Goal: Find specific page/section: Find specific page/section

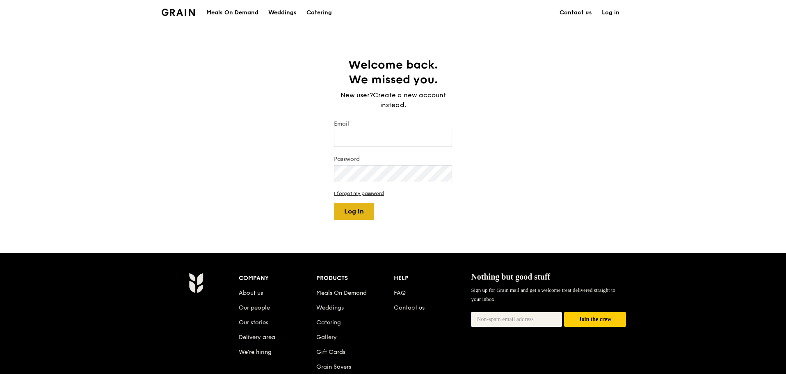
type input "[PERSON_NAME][EMAIL_ADDRESS][DOMAIN_NAME]"
click at [350, 213] on button "Log in" at bounding box center [354, 211] width 40 height 17
select select "100"
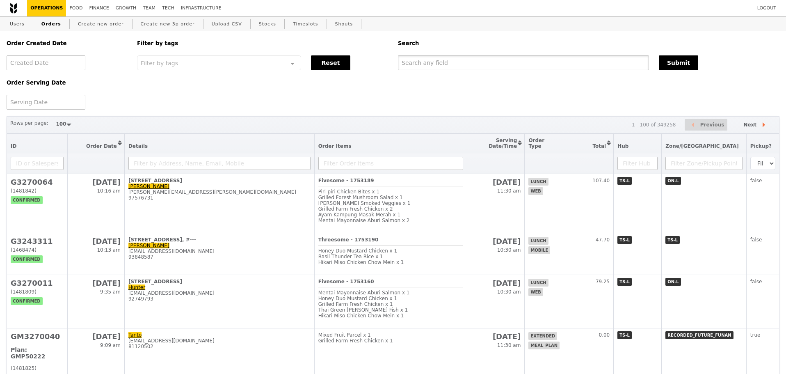
click at [474, 63] on input "text" at bounding box center [523, 62] width 251 height 15
paste input "[PERSON_NAME][EMAIL_ADDRESS][PERSON_NAME][DOMAIN_NAME]"
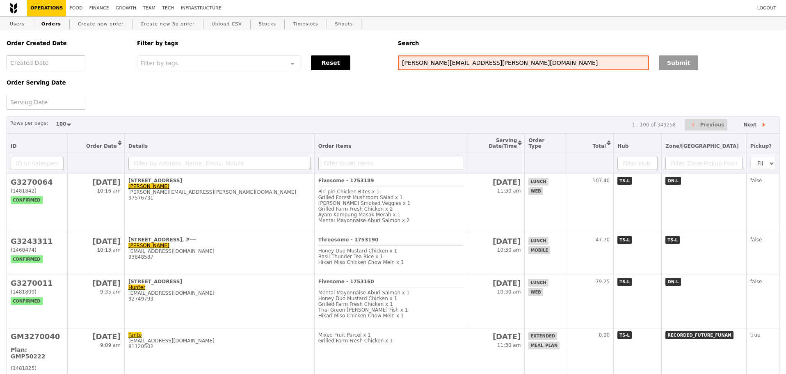
type input "[PERSON_NAME][EMAIL_ADDRESS][PERSON_NAME][DOMAIN_NAME]"
click at [687, 63] on button "Submit" at bounding box center [678, 62] width 39 height 15
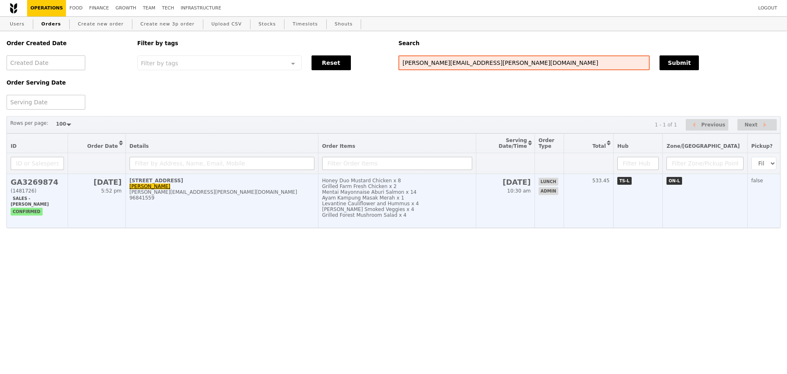
click at [185, 220] on td "460 Alexandra Road Ivy Chan i.chan@stolt.com 96841559" at bounding box center [221, 201] width 193 height 54
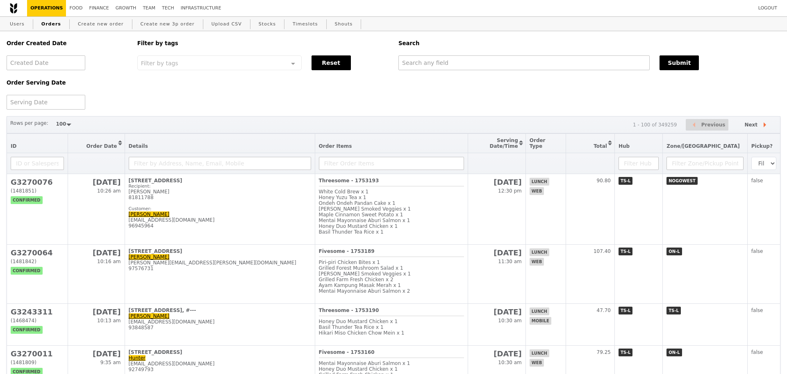
select select "100"
click at [465, 64] on input "text" at bounding box center [523, 62] width 251 height 15
click at [527, 69] on input "text" at bounding box center [523, 62] width 251 height 15
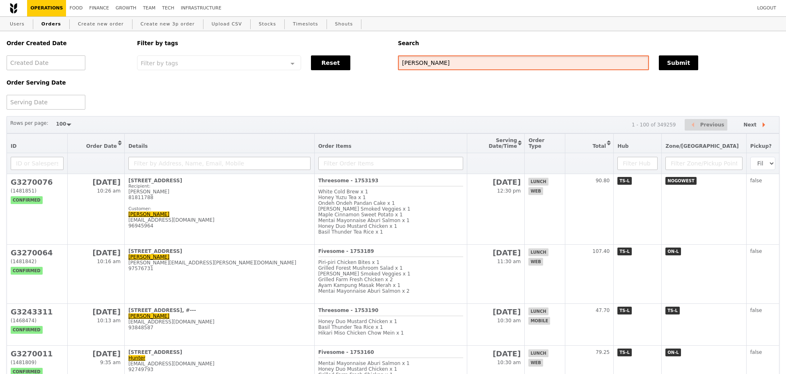
type input "[PERSON_NAME]"
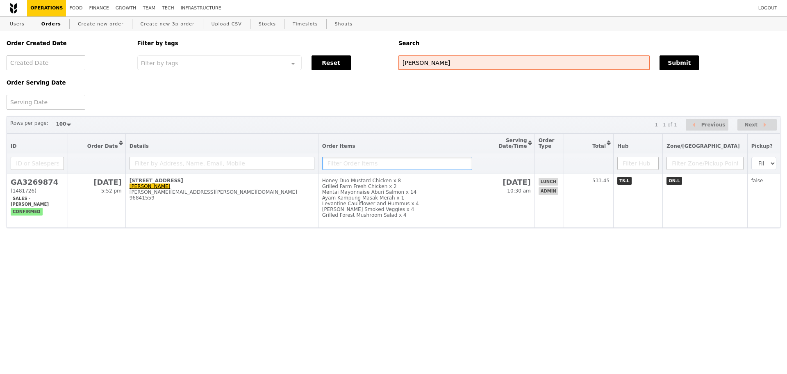
click at [344, 170] on input "text" at bounding box center [397, 163] width 150 height 13
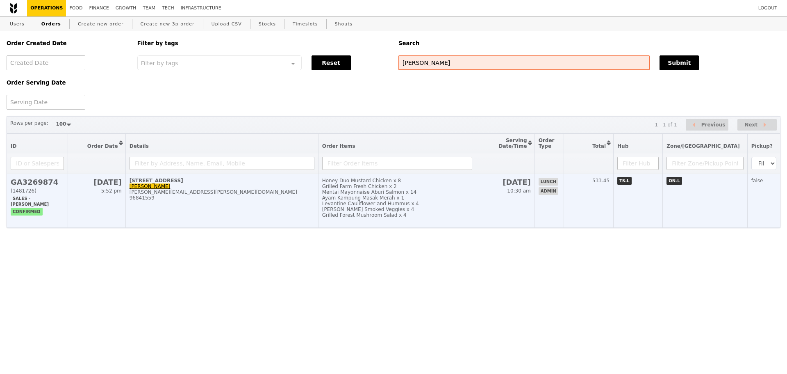
click at [350, 195] on div "Mentai Mayonnaise Aburi Salmon x 14" at bounding box center [397, 192] width 150 height 6
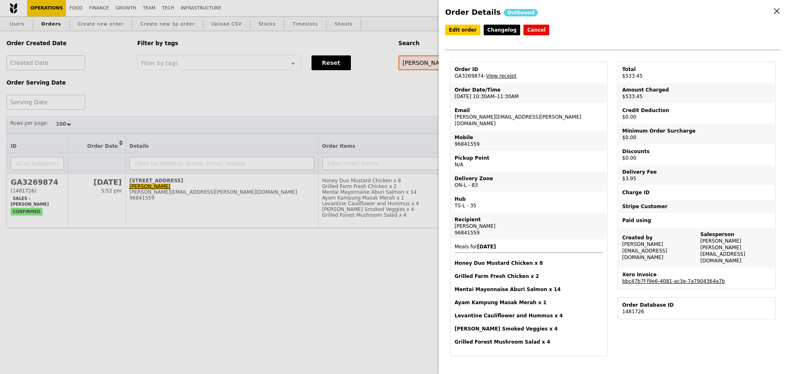
click at [358, 289] on div "Order Details Outbound Edit order Changelog Cancel Order ID GA3269874 – View re…" at bounding box center [393, 187] width 787 height 374
